Goal: Task Accomplishment & Management: Use online tool/utility

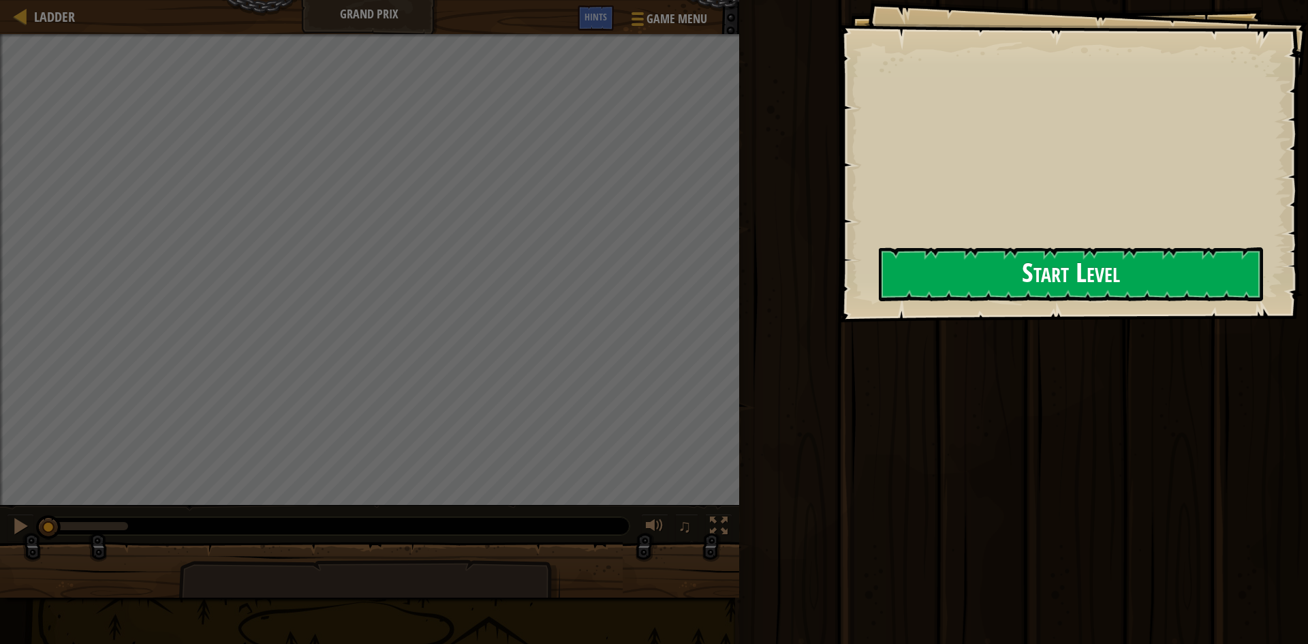
click at [879, 301] on button "Start Level" at bounding box center [1071, 274] width 384 height 54
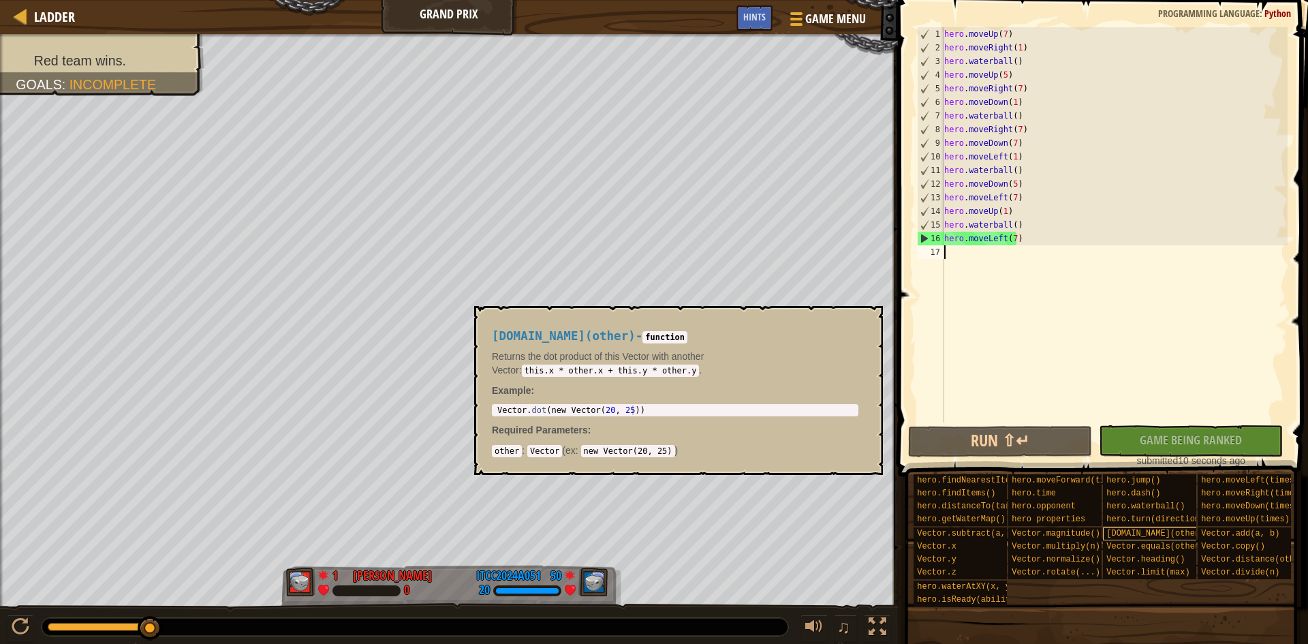
scroll to position [10, 0]
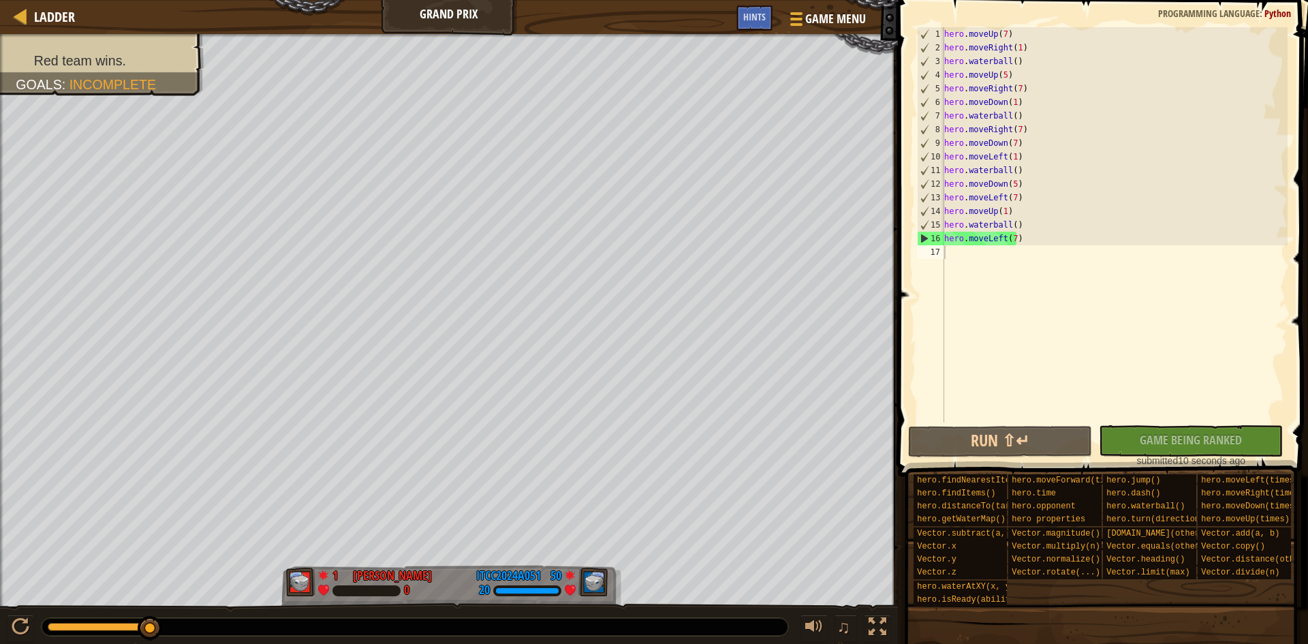
click at [1195, 434] on div "No New Code to Rank Rank My Game! Submitting... Submitted for Ranking Failed to…" at bounding box center [1184, 446] width 184 height 42
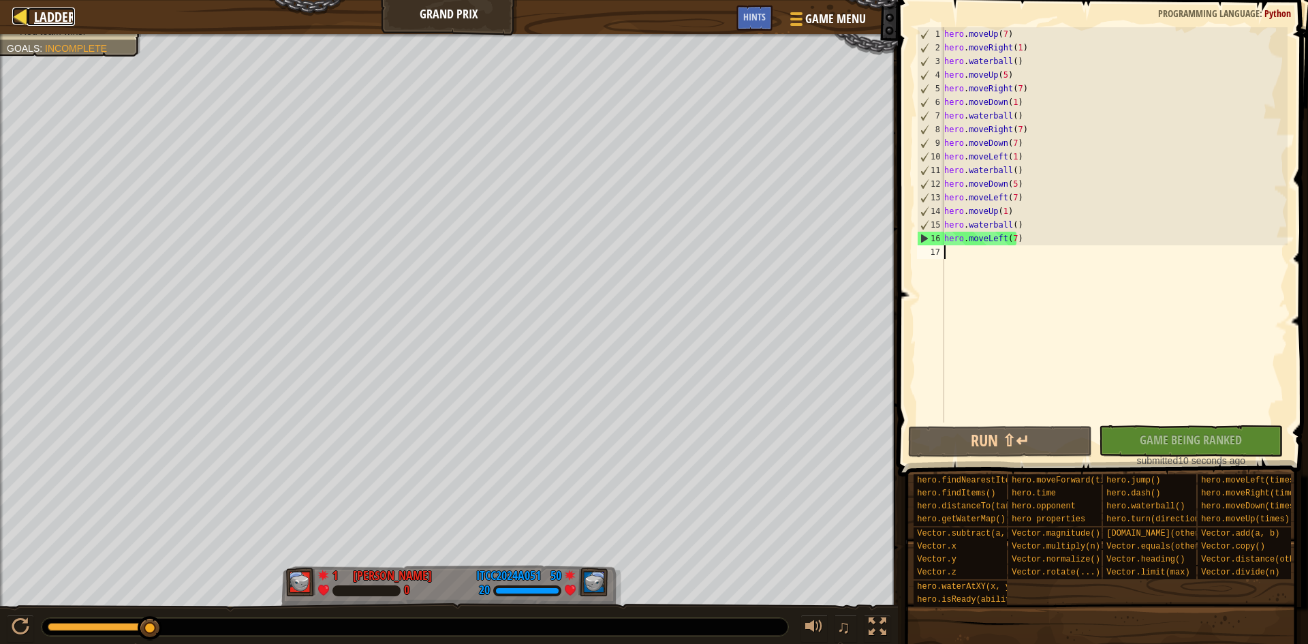
click at [41, 20] on span "Ladder" at bounding box center [54, 16] width 41 height 18
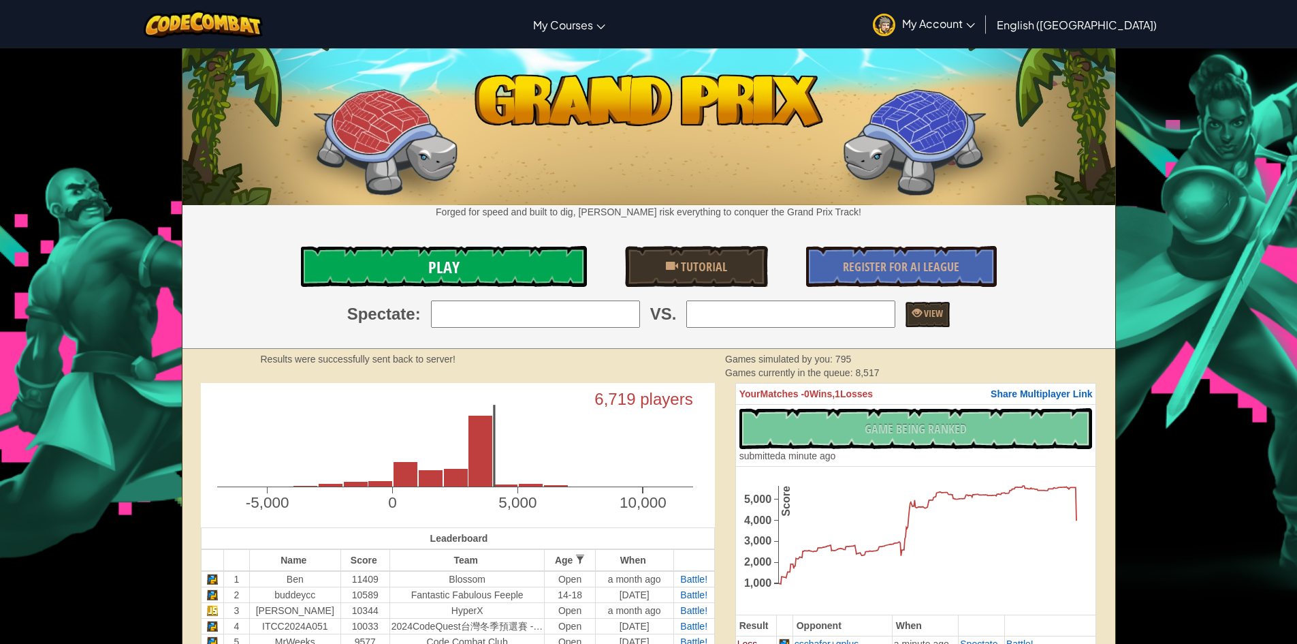
click at [492, 262] on link "Play" at bounding box center [444, 266] width 286 height 41
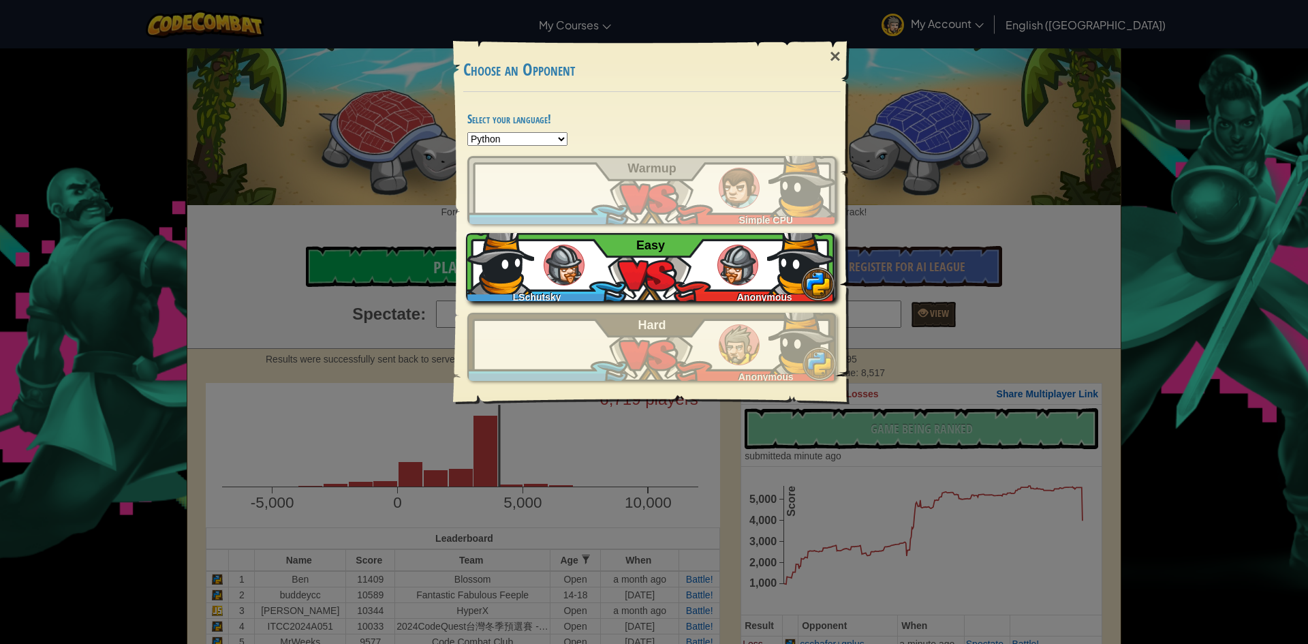
click at [644, 268] on div "LSchutsky Anonymous Easy" at bounding box center [650, 267] width 369 height 68
